Goal: Transaction & Acquisition: Purchase product/service

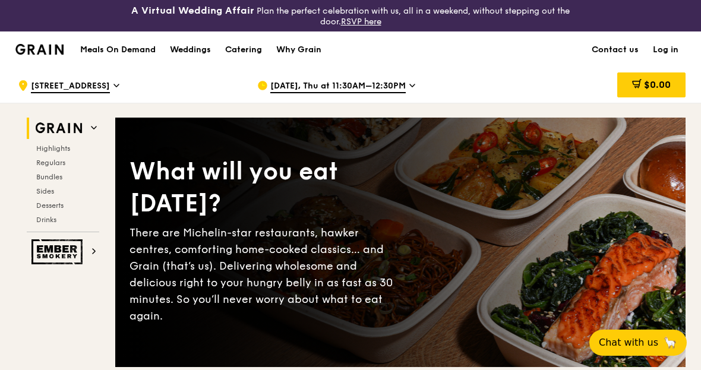
click at [665, 47] on link "Log in" at bounding box center [665, 50] width 40 height 36
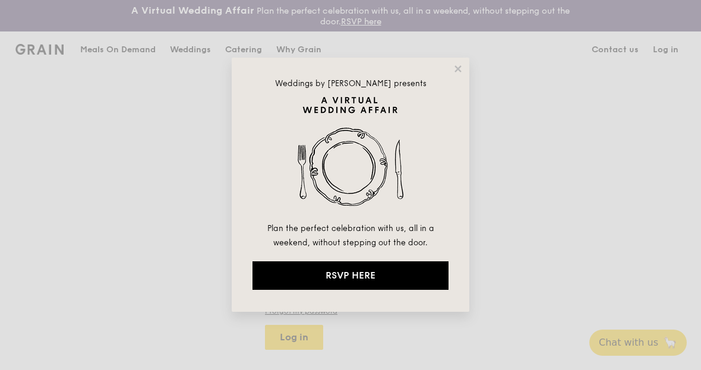
click at [461, 65] on icon at bounding box center [457, 69] width 11 height 11
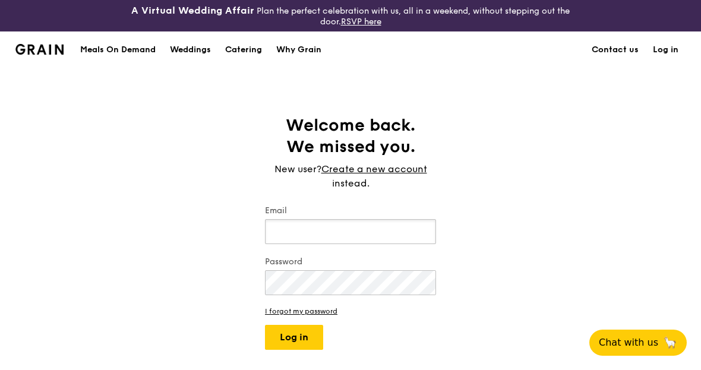
click at [370, 233] on input "Email" at bounding box center [350, 231] width 171 height 25
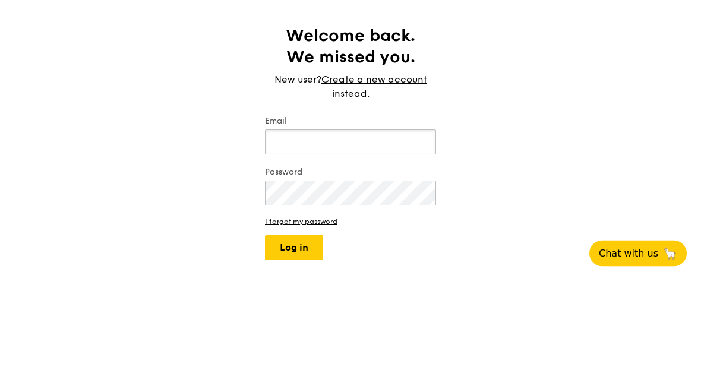
type input "[EMAIL_ADDRESS][DOMAIN_NAME]"
click at [294, 325] on button "Log in" at bounding box center [294, 337] width 58 height 25
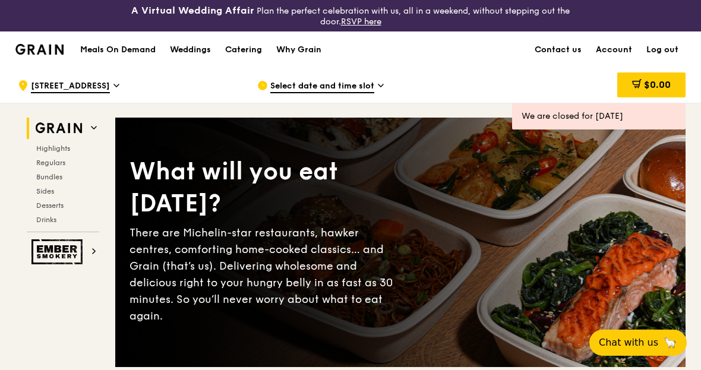
click at [349, 90] on span "Select date and time slot" at bounding box center [322, 86] width 104 height 13
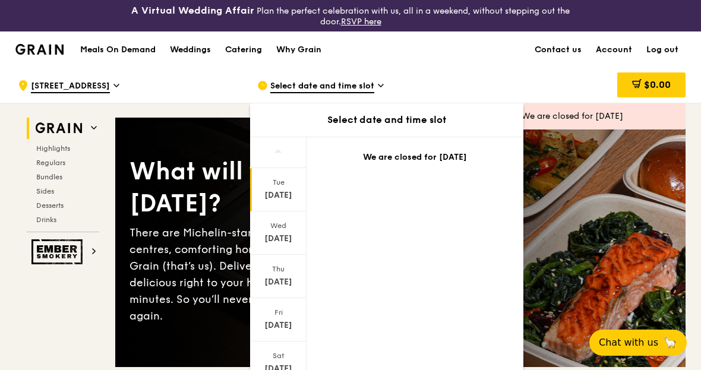
click at [280, 277] on div "[DATE]" at bounding box center [278, 282] width 53 height 12
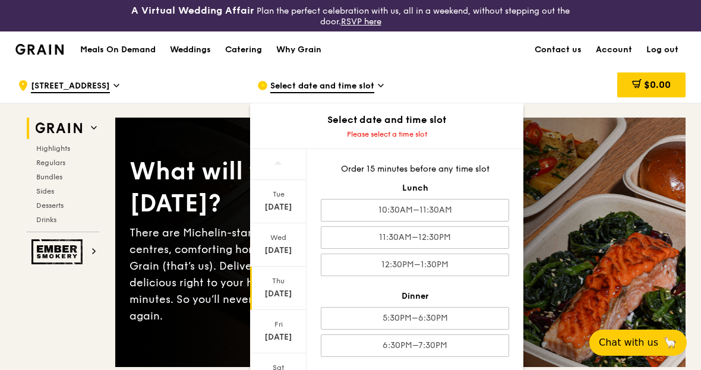
click at [483, 237] on div "11:30AM–12:30PM" at bounding box center [415, 237] width 188 height 23
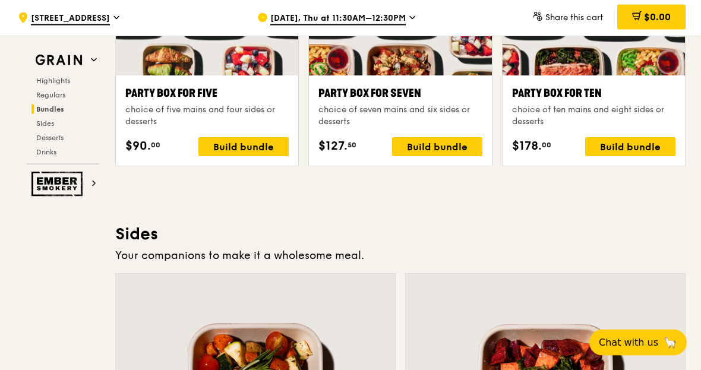
scroll to position [2507, 0]
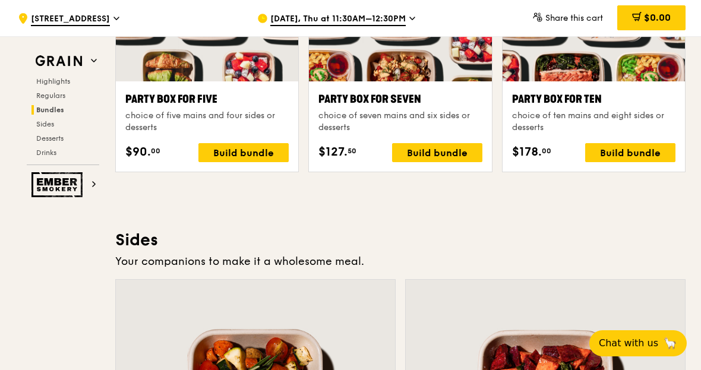
click at [639, 158] on div "Build bundle" at bounding box center [630, 151] width 90 height 19
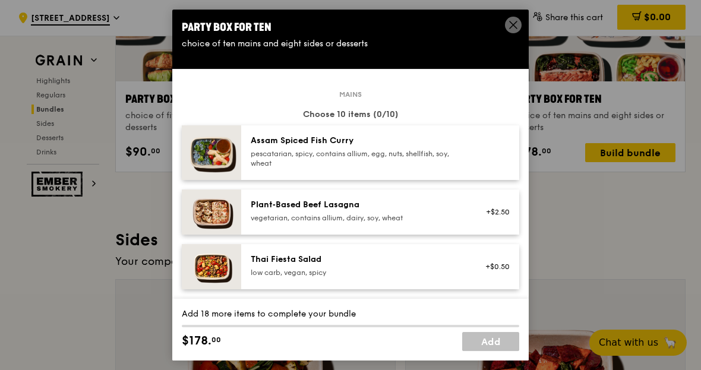
scroll to position [0, 0]
click at [511, 41] on div "choice of ten mains and eight sides or desserts" at bounding box center [350, 44] width 337 height 12
click at [517, 33] on span at bounding box center [513, 26] width 11 height 13
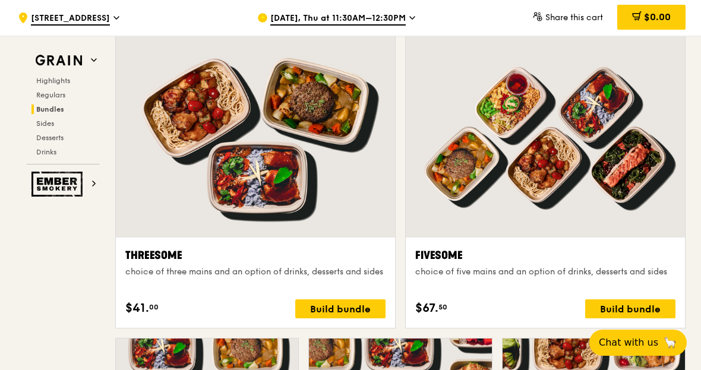
scroll to position [2114, 0]
click at [644, 312] on div "Build bundle" at bounding box center [630, 309] width 90 height 19
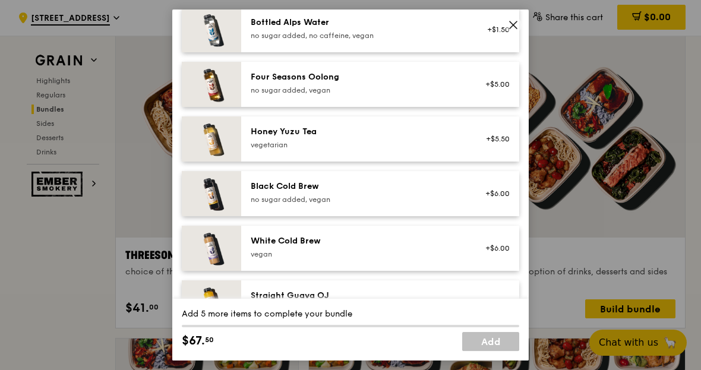
scroll to position [1391, 0]
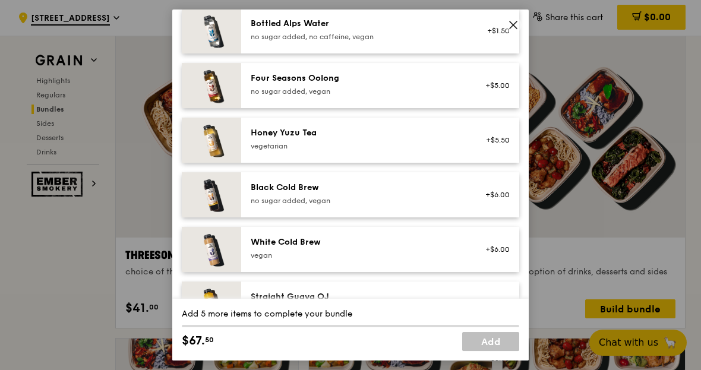
click at [517, 26] on icon at bounding box center [513, 25] width 11 height 11
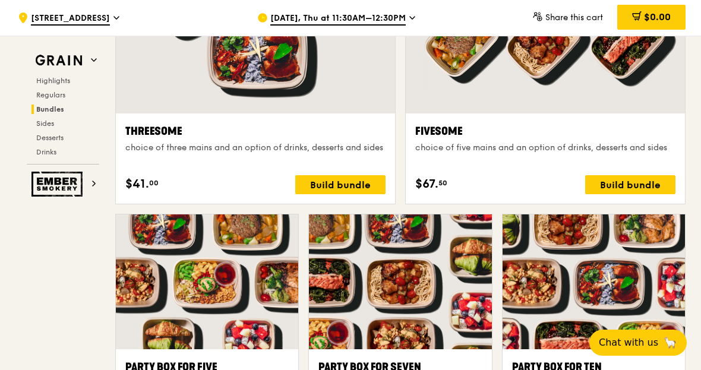
scroll to position [2197, 0]
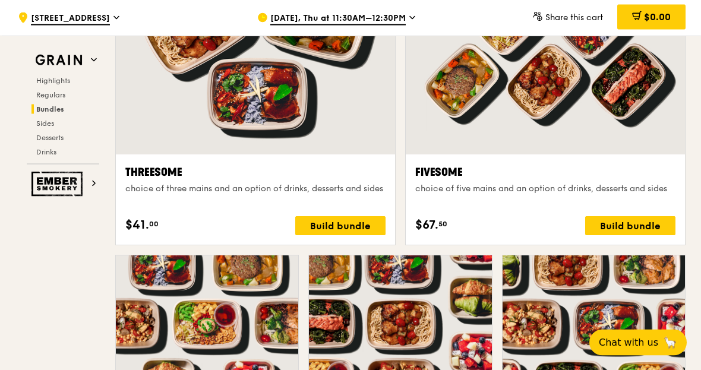
click at [645, 233] on div "Build bundle" at bounding box center [630, 226] width 90 height 19
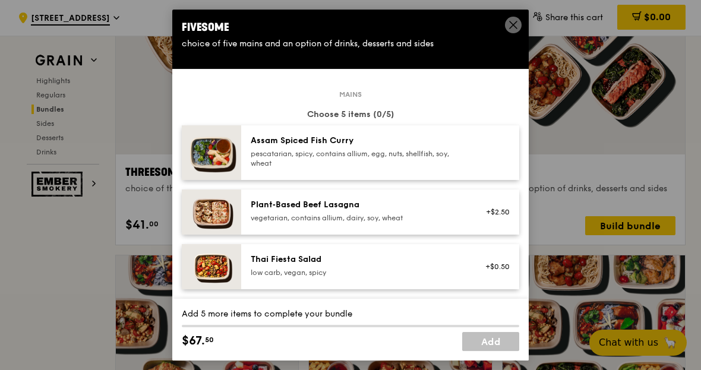
scroll to position [0, 0]
click at [520, 26] on span at bounding box center [513, 25] width 17 height 17
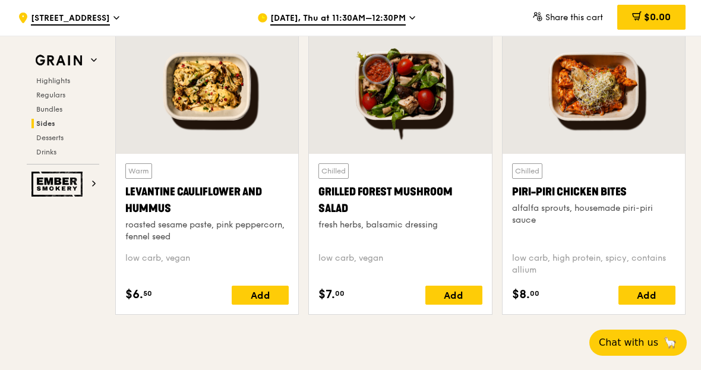
scroll to position [3084, 0]
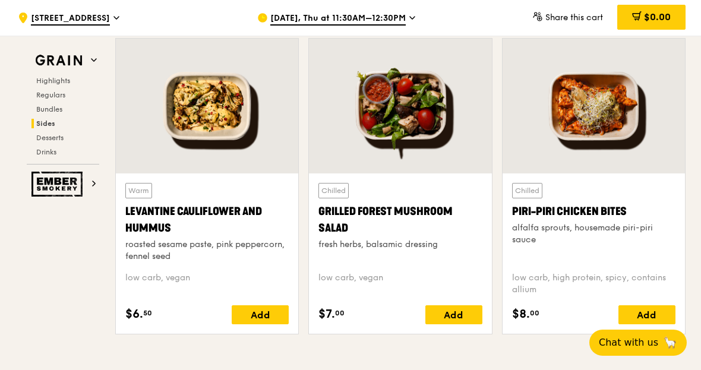
click at [620, 131] on div at bounding box center [593, 106] width 182 height 135
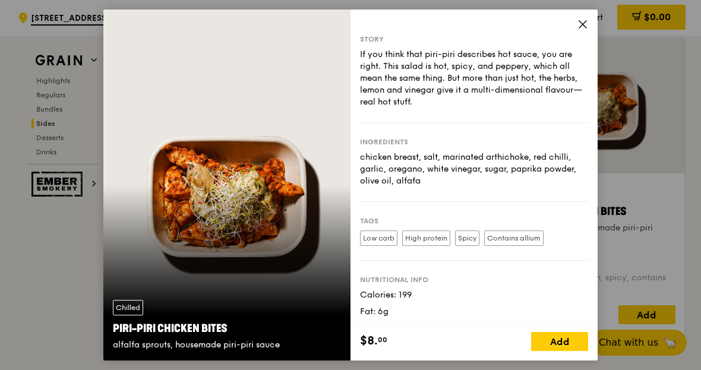
click at [585, 28] on icon at bounding box center [582, 24] width 7 height 7
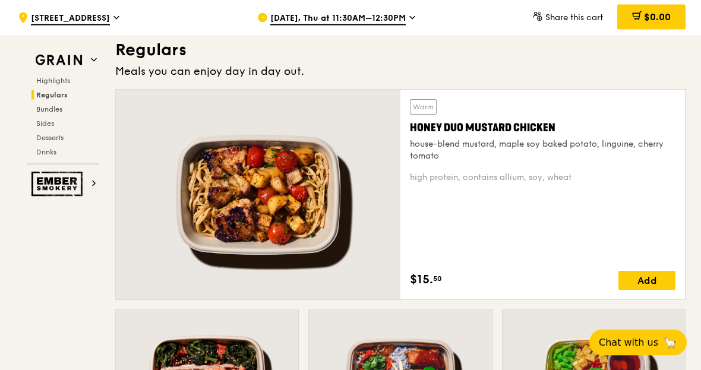
scroll to position [832, 0]
click at [547, 161] on div "house-blend mustard, maple soy baked potato, linguine, cherry tomato" at bounding box center [542, 151] width 265 height 24
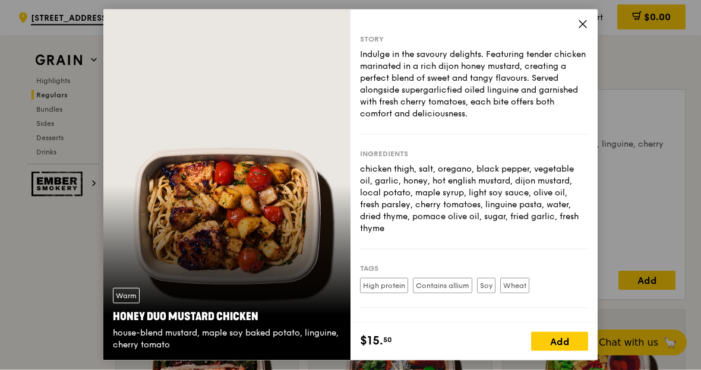
scroll to position [832, 0]
click at [587, 22] on icon at bounding box center [582, 24] width 11 height 11
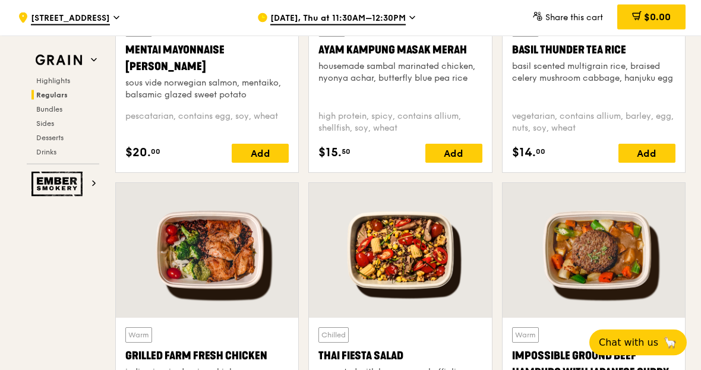
scroll to position [1269, 0]
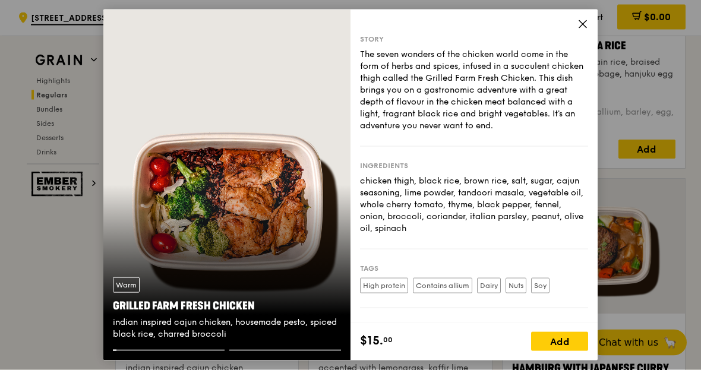
scroll to position [1269, 0]
click at [591, 23] on div "Story The seven wonders of the chicken world come in the form of herbs and spic…" at bounding box center [473, 165] width 247 height 313
click at [585, 33] on span at bounding box center [582, 26] width 11 height 13
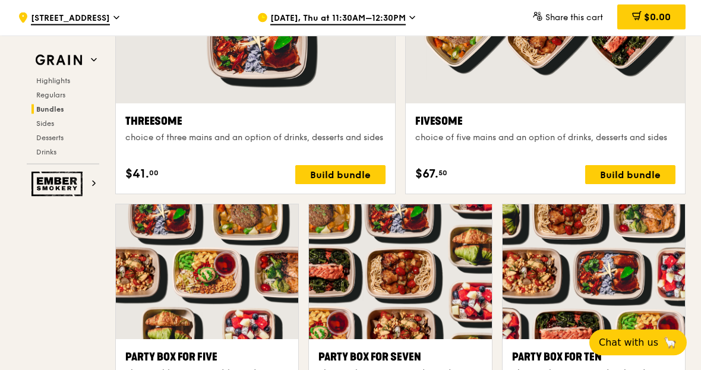
scroll to position [2249, 0]
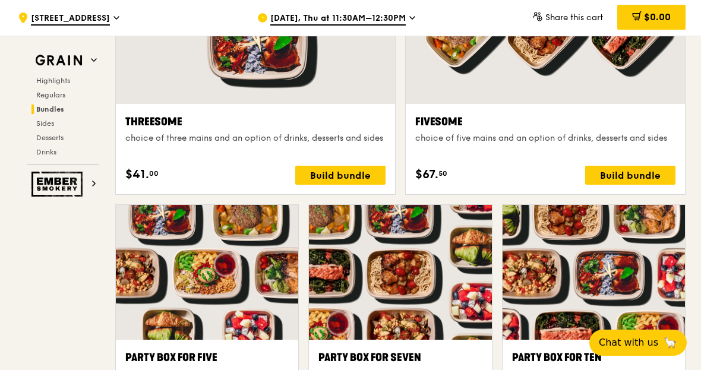
click at [645, 175] on div "Build bundle" at bounding box center [630, 175] width 90 height 19
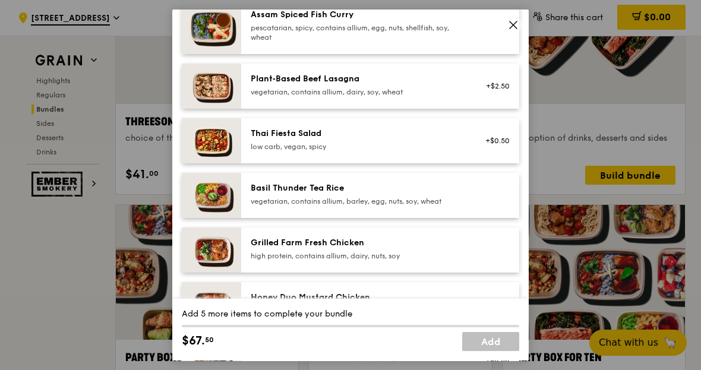
scroll to position [148, 0]
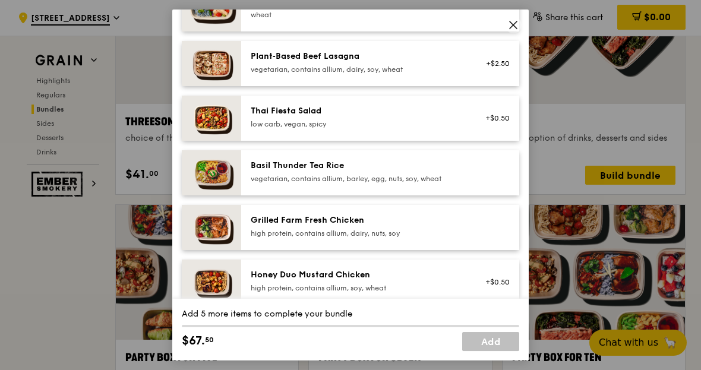
click at [492, 186] on div at bounding box center [494, 173] width 46 height 26
click at [419, 172] on div "Basil Thunder Tea Rice" at bounding box center [357, 166] width 213 height 12
click at [426, 172] on div "Basil Thunder Tea Rice" at bounding box center [357, 166] width 213 height 12
click at [430, 172] on div "Basil Thunder Tea Rice" at bounding box center [357, 166] width 213 height 12
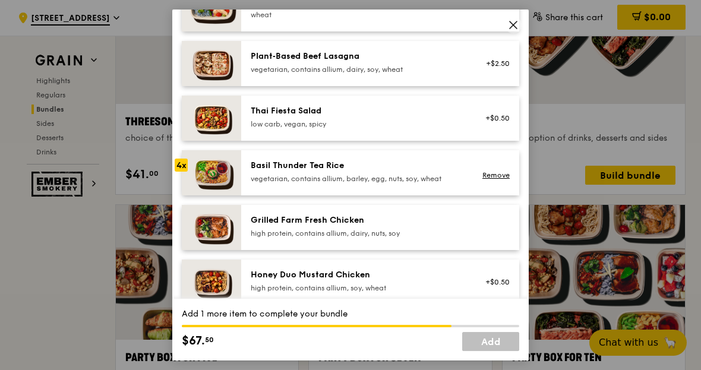
click at [429, 172] on div "Basil Thunder Tea Rice" at bounding box center [357, 166] width 213 height 12
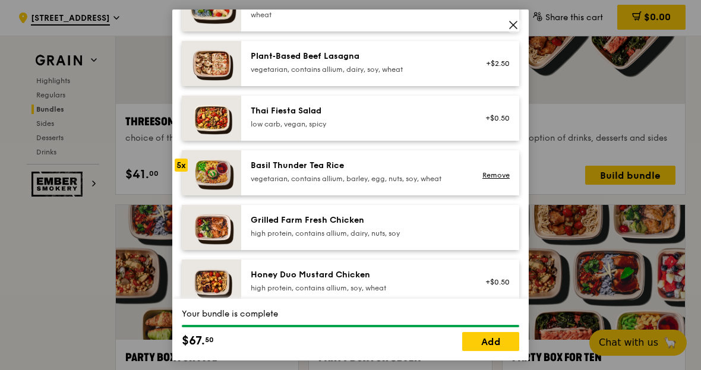
click at [498, 351] on link "Add" at bounding box center [490, 341] width 57 height 19
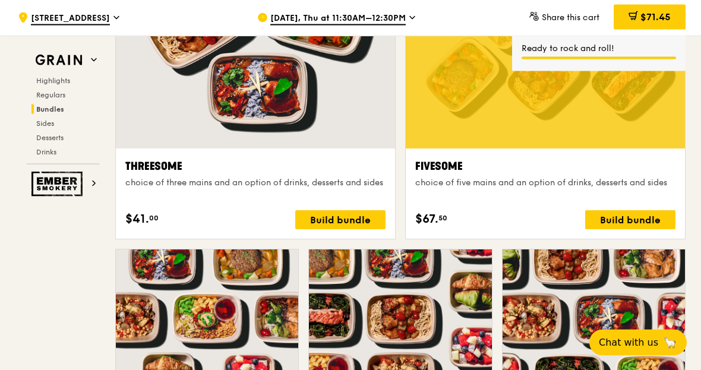
scroll to position [2204, 0]
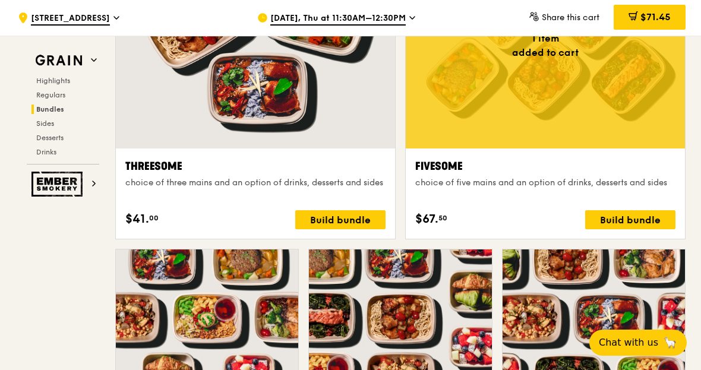
click at [640, 22] on span "$71.45" at bounding box center [655, 16] width 30 height 11
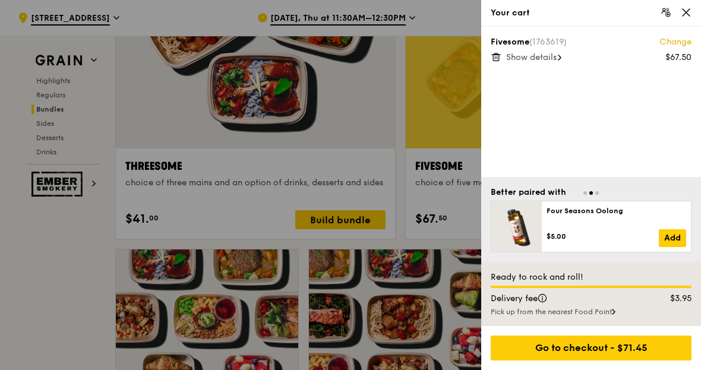
click at [604, 316] on div "Pick up from the nearest Food Point" at bounding box center [590, 311] width 201 height 9
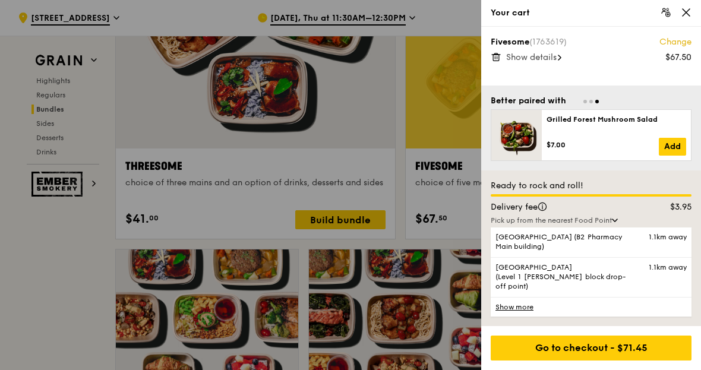
click at [530, 316] on link "Show more" at bounding box center [590, 307] width 201 height 20
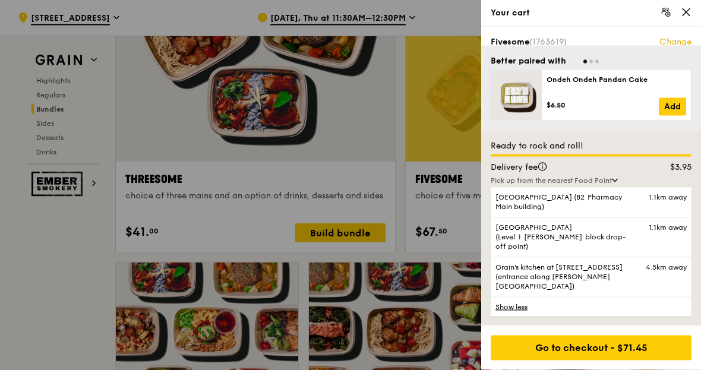
scroll to position [2191, 0]
click at [615, 185] on div "Pick up from the nearest Food Point" at bounding box center [590, 180] width 201 height 9
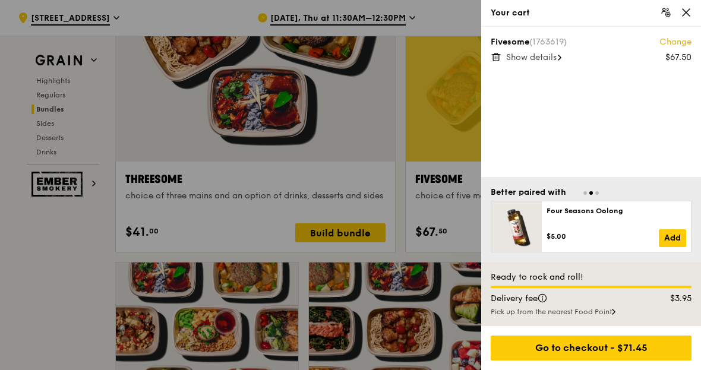
click at [688, 12] on icon at bounding box center [685, 12] width 11 height 11
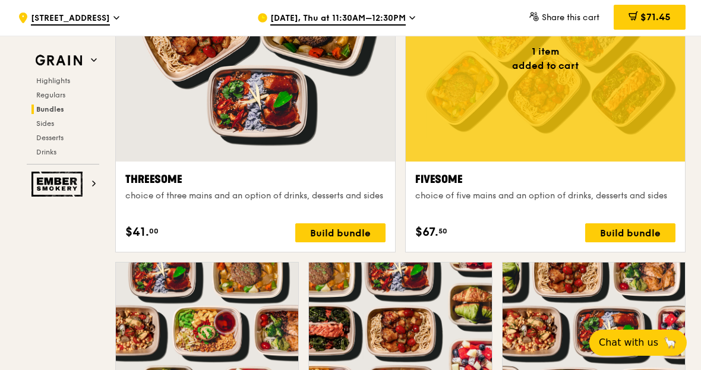
click at [75, 17] on span "[STREET_ADDRESS]" at bounding box center [70, 18] width 79 height 13
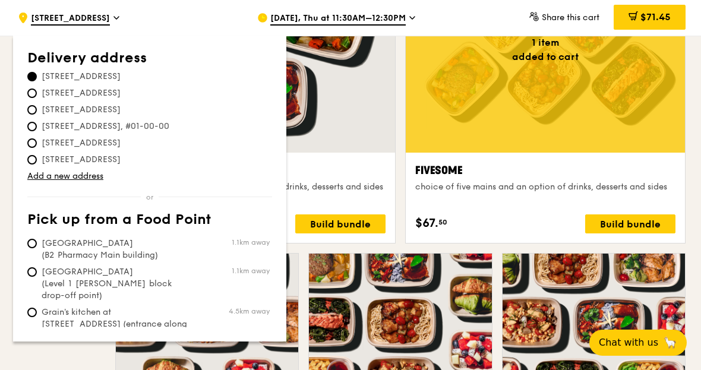
scroll to position [2199, 0]
click at [477, 10] on div "[DATE], Thu at 11:30AM–12:30PM" at bounding box center [367, 18] width 220 height 36
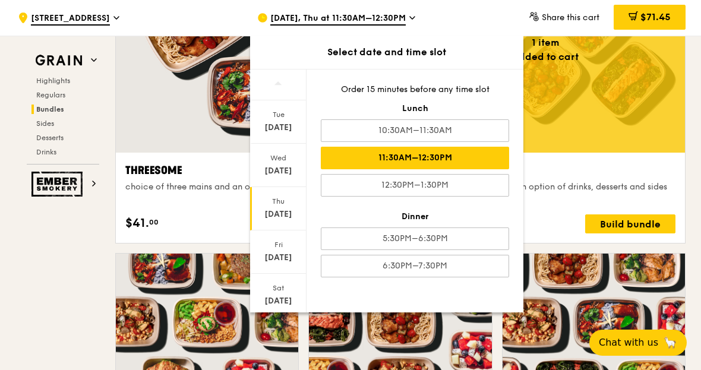
click at [476, 161] on div "11:30AM–12:30PM" at bounding box center [415, 158] width 188 height 23
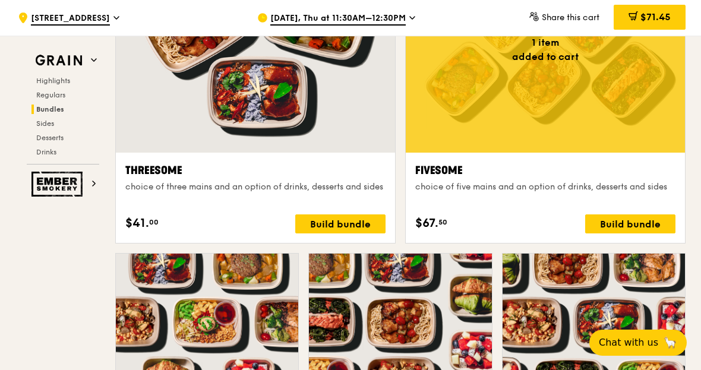
click at [653, 229] on div "Build bundle" at bounding box center [630, 223] width 90 height 19
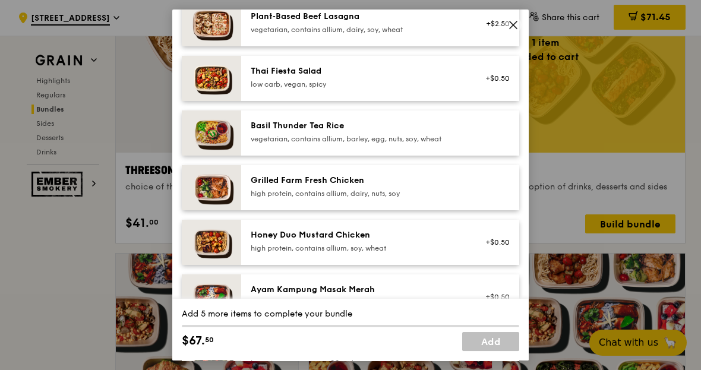
scroll to position [209, 0]
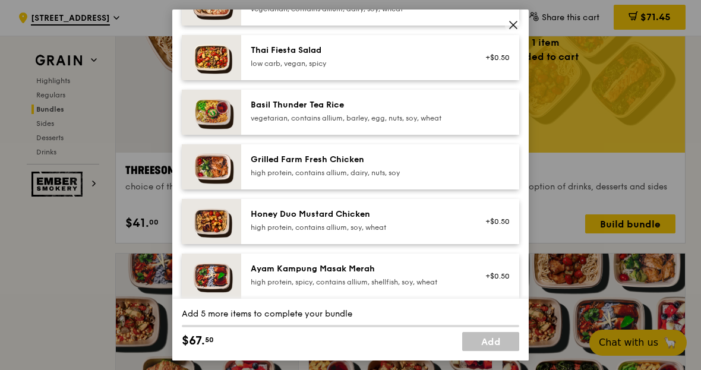
click at [493, 172] on div at bounding box center [494, 167] width 46 height 26
click at [438, 178] on div "Grilled Farm Fresh Chicken high protein, contains allium, dairy, nuts, soy" at bounding box center [357, 166] width 213 height 24
click at [438, 166] on div "Grilled Farm Fresh Chicken" at bounding box center [357, 160] width 213 height 12
click at [438, 178] on div "Grilled Farm Fresh Chicken high protein, contains allium, dairy, nuts, soy" at bounding box center [357, 166] width 213 height 24
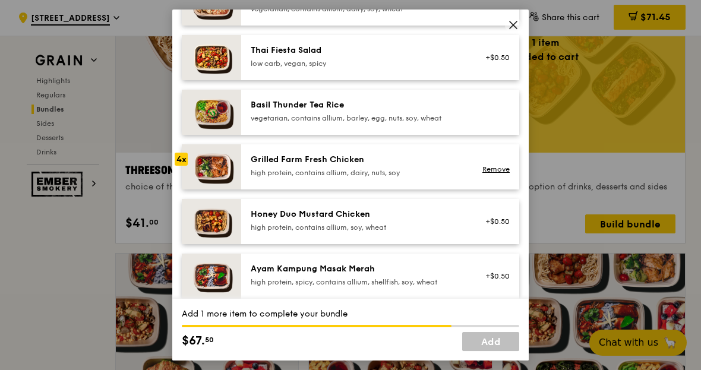
click at [435, 178] on div "Grilled Farm Fresh Chicken high protein, contains allium, dairy, nuts, soy" at bounding box center [357, 166] width 213 height 24
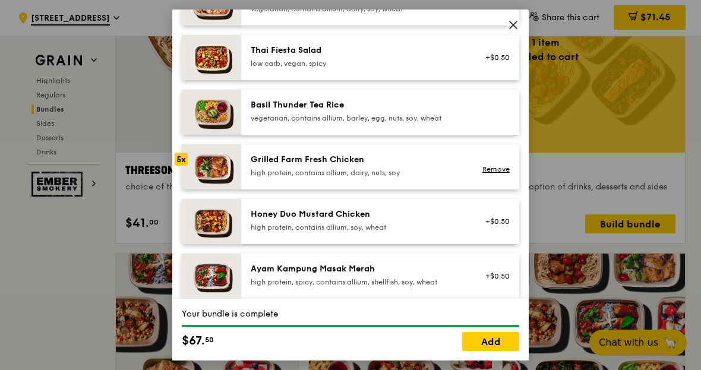
click at [497, 351] on link "Add" at bounding box center [490, 341] width 57 height 19
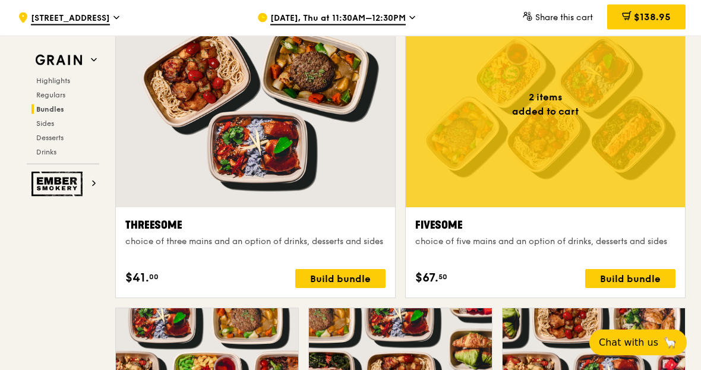
scroll to position [2145, 0]
click at [658, 14] on span "$138.95" at bounding box center [652, 16] width 37 height 11
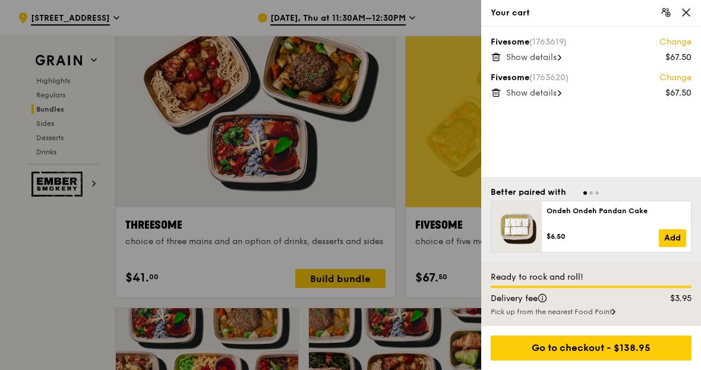
click at [685, 12] on icon at bounding box center [685, 12] width 7 height 7
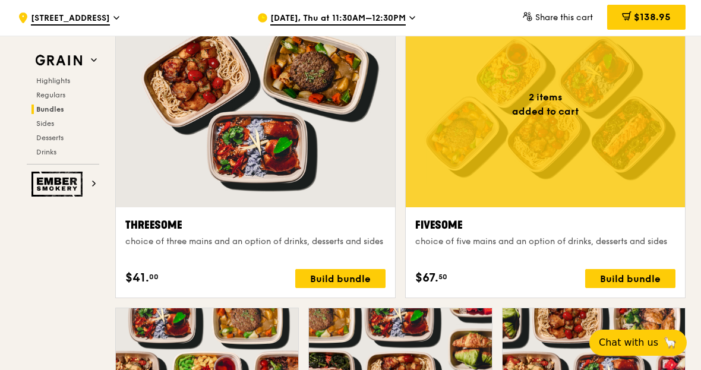
click at [642, 281] on div "Build bundle" at bounding box center [630, 278] width 90 height 19
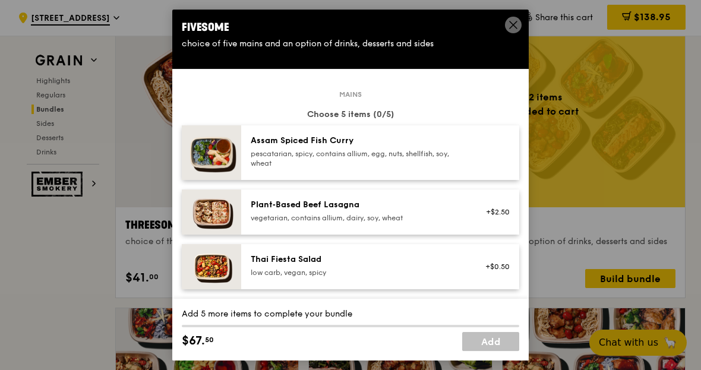
scroll to position [0, 0]
click at [522, 19] on div "Fivesome choice of five mains and an option of drinks, desserts and sides" at bounding box center [350, 34] width 356 height 50
click at [511, 27] on icon at bounding box center [513, 25] width 11 height 11
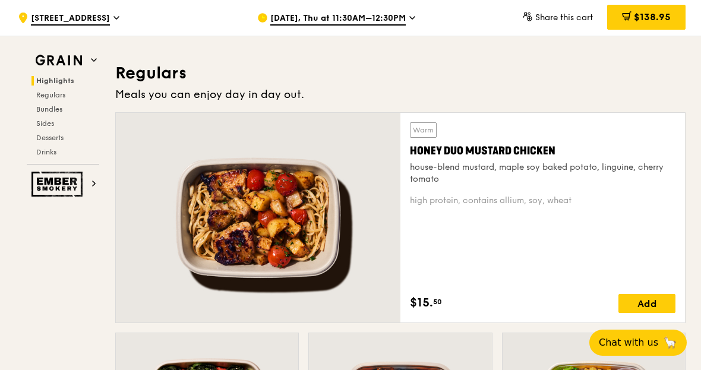
scroll to position [810, 0]
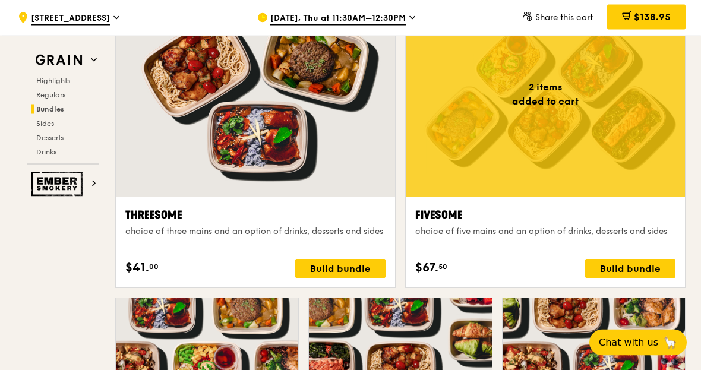
click at [622, 271] on div "Build bundle" at bounding box center [630, 268] width 90 height 19
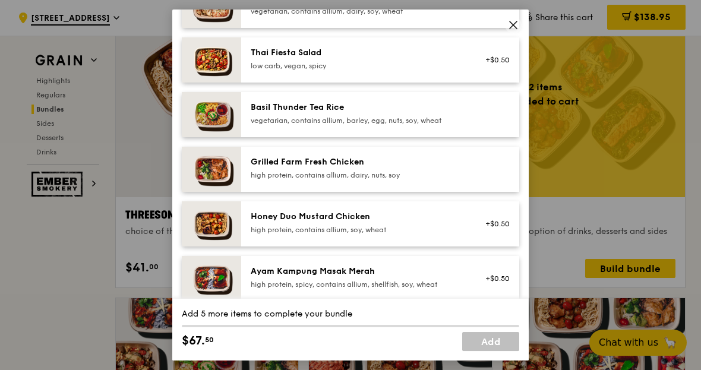
scroll to position [205, 0]
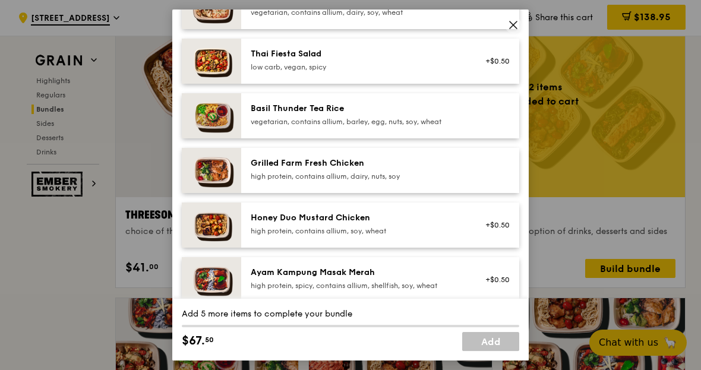
click at [457, 224] on div "Honey Duo Mustard Chicken" at bounding box center [357, 218] width 213 height 12
click at [460, 224] on div "Honey Duo Mustard Chicken" at bounding box center [357, 218] width 213 height 12
click at [463, 236] on div "Honey Duo Mustard Chicken high protein, contains allium, soy, wheat" at bounding box center [357, 224] width 213 height 24
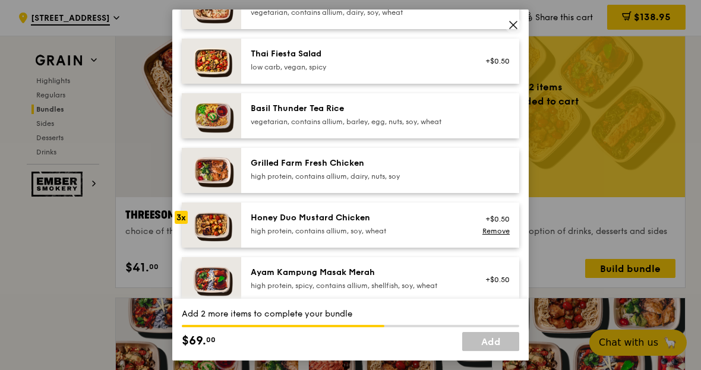
click at [466, 230] on div "Honey Duo Mustard Chicken high protein, contains allium, soy, wheat" at bounding box center [356, 225] width 227 height 26
click at [463, 236] on div "Honey Duo Mustard Chicken high protein, contains allium, soy, wheat" at bounding box center [357, 224] width 213 height 24
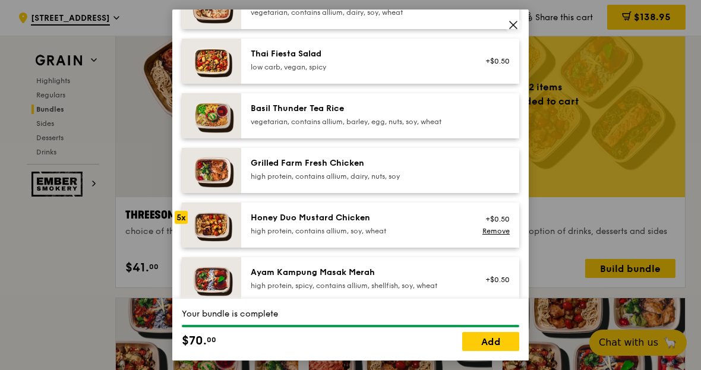
click at [495, 351] on link "Add" at bounding box center [490, 341] width 57 height 19
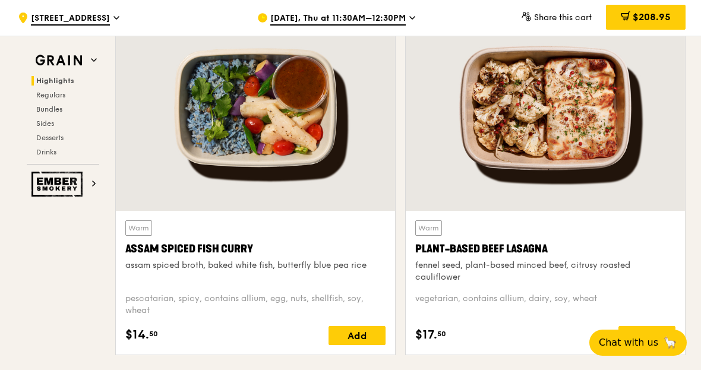
scroll to position [459, 0]
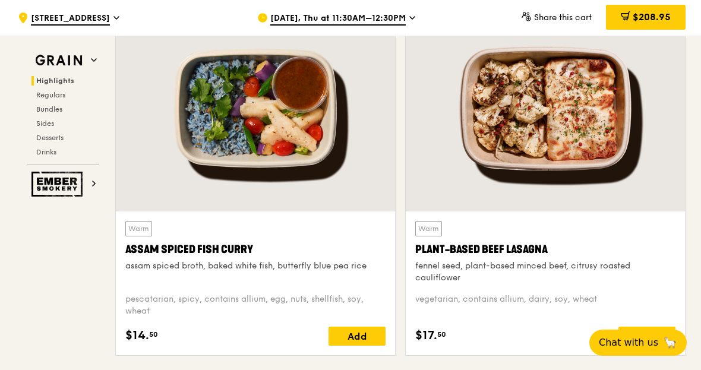
click at [321, 251] on div "Assam Spiced Fish Curry" at bounding box center [255, 249] width 260 height 17
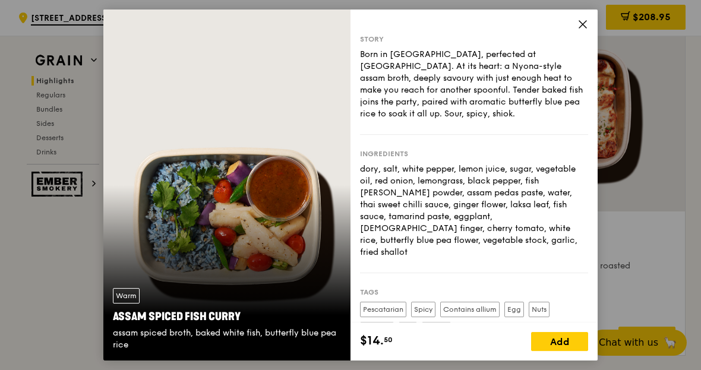
click at [578, 33] on span at bounding box center [582, 26] width 11 height 13
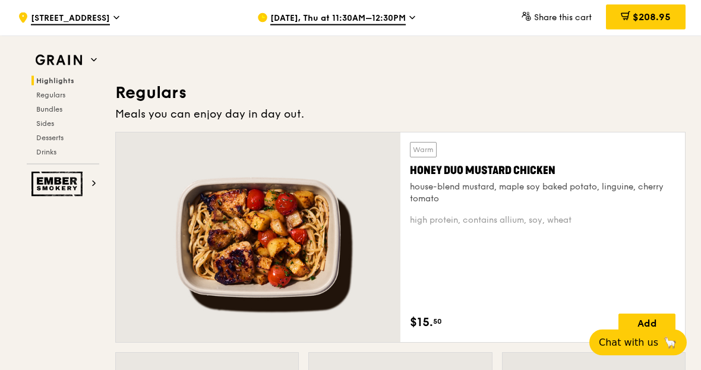
scroll to position [790, 0]
